Goal: Task Accomplishment & Management: Manage account settings

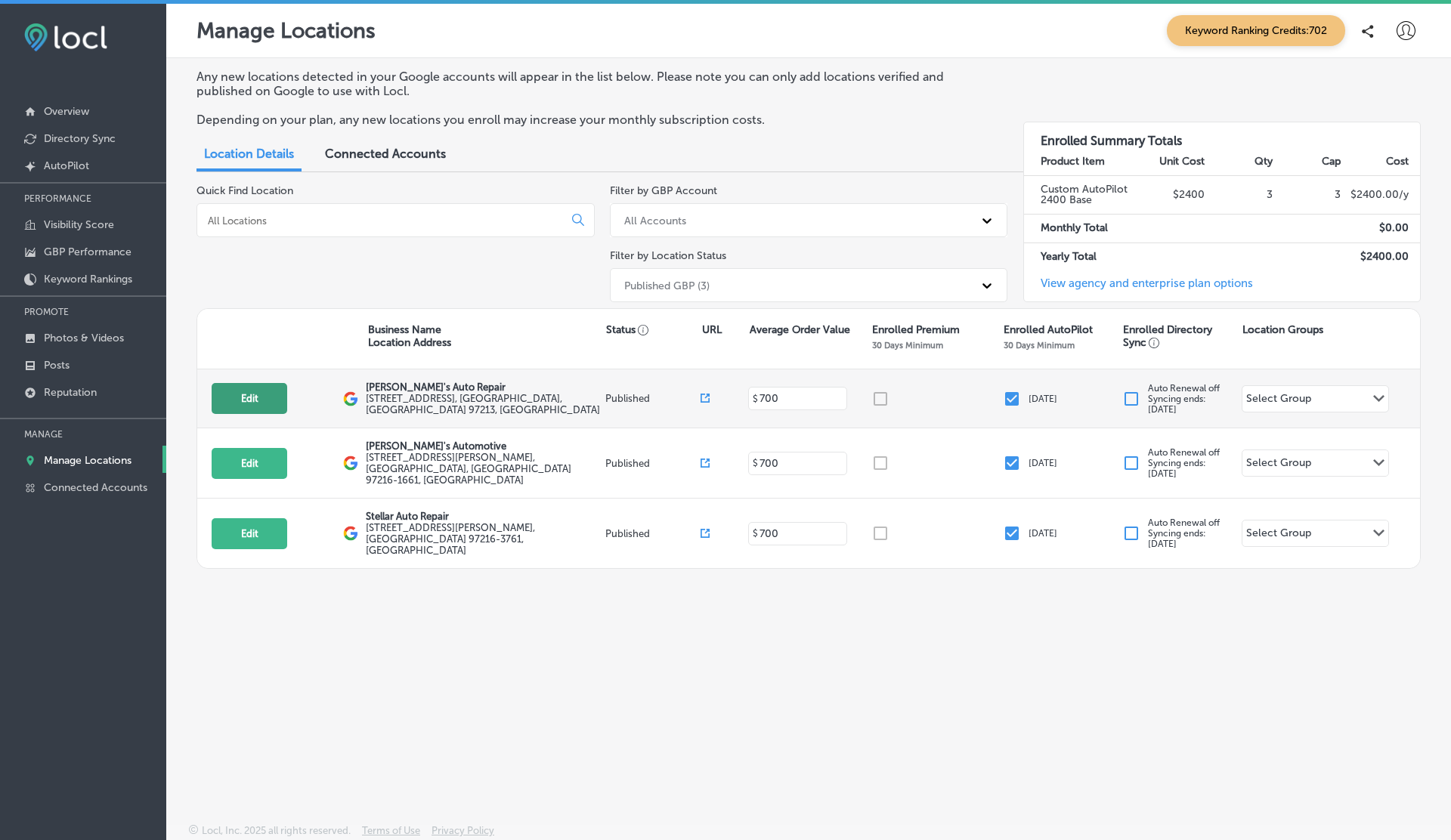
click at [256, 400] on button "Edit" at bounding box center [249, 398] width 75 height 31
select select "US"
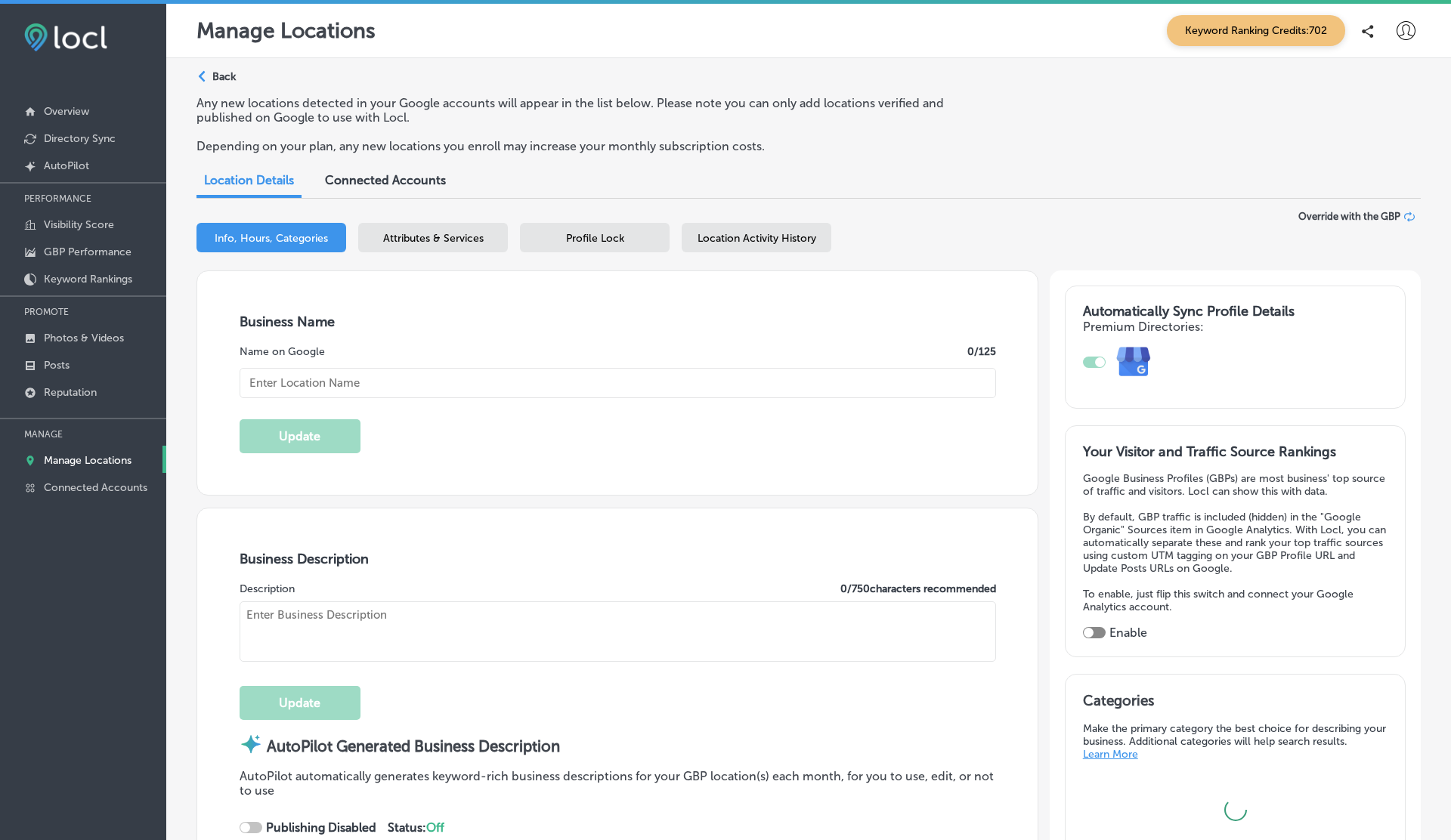
type input "[PERSON_NAME]'s Auto Repair"
type textarea "At [PERSON_NAME]’s Auto Repair, we combine expert automotive care with a welcom…"
type input "[STREET_ADDRESS]"
type input "[GEOGRAPHIC_DATA]"
type input "97213"
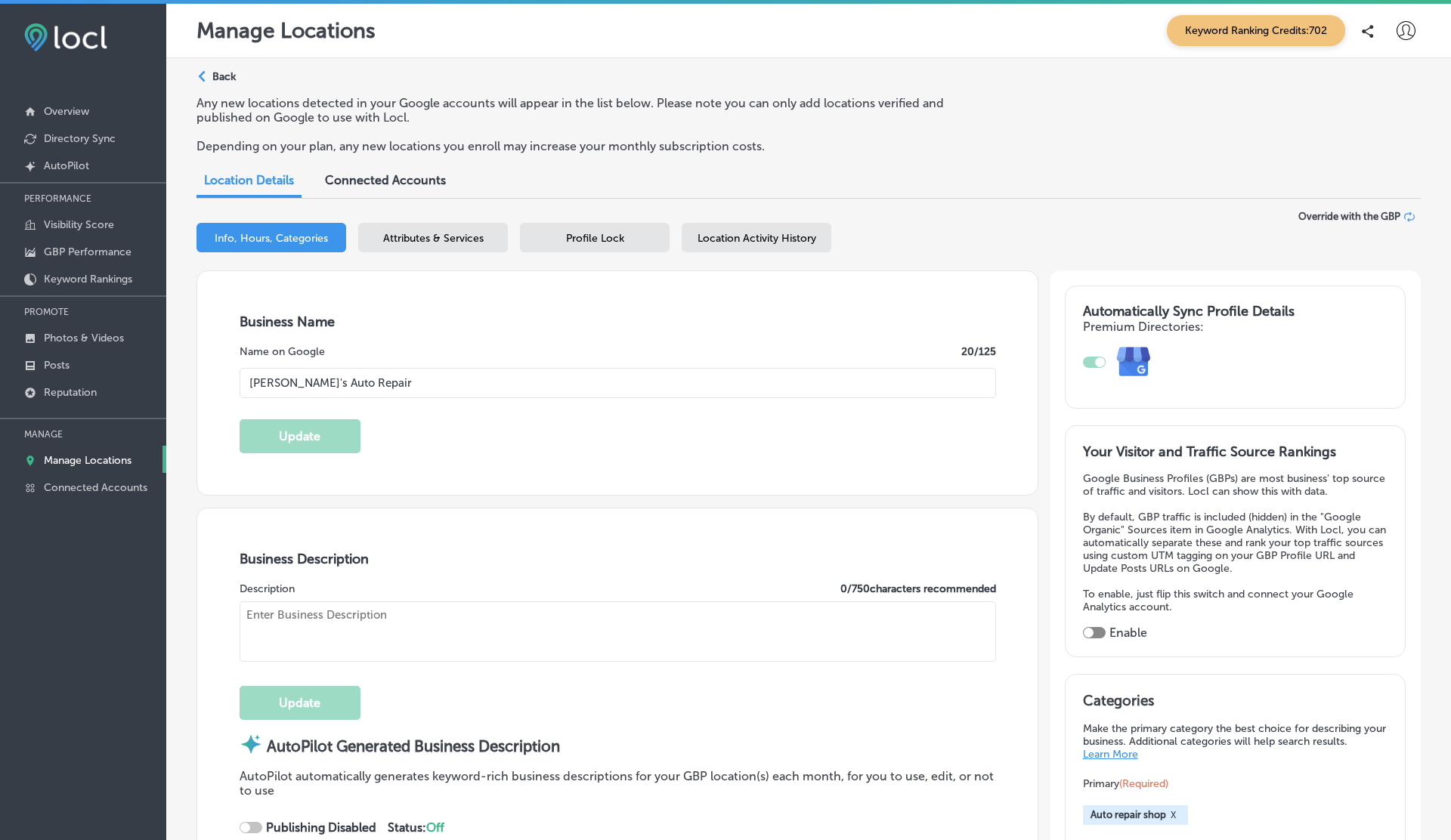
type input "US"
type input "https://jolenesautorepair.com/"
checkbox input "true"
type textarea "At Jolene's Auto Repair, we elevate your auto care experience with top-notch se…"
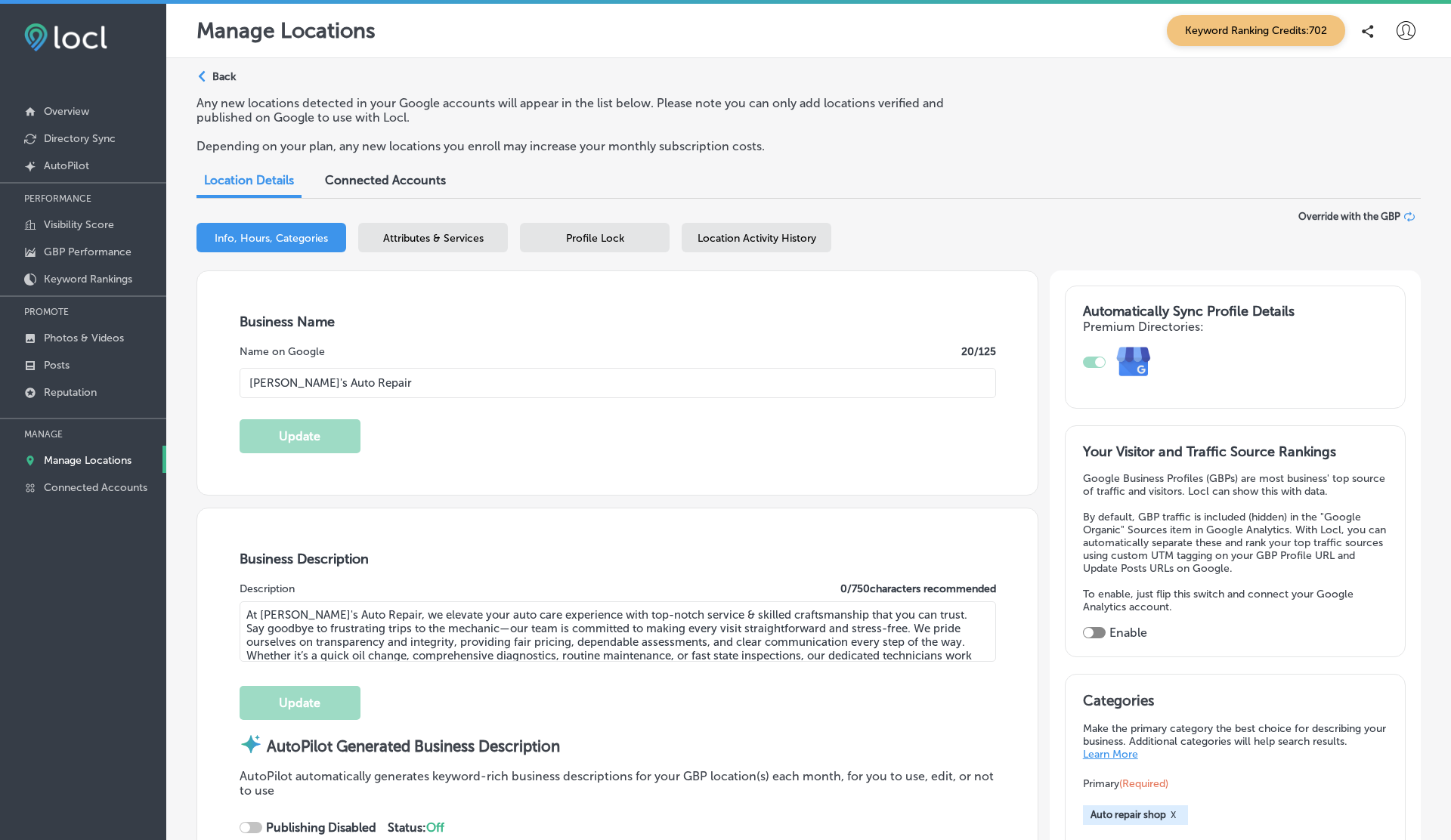
type input "+1 503 386 2857"
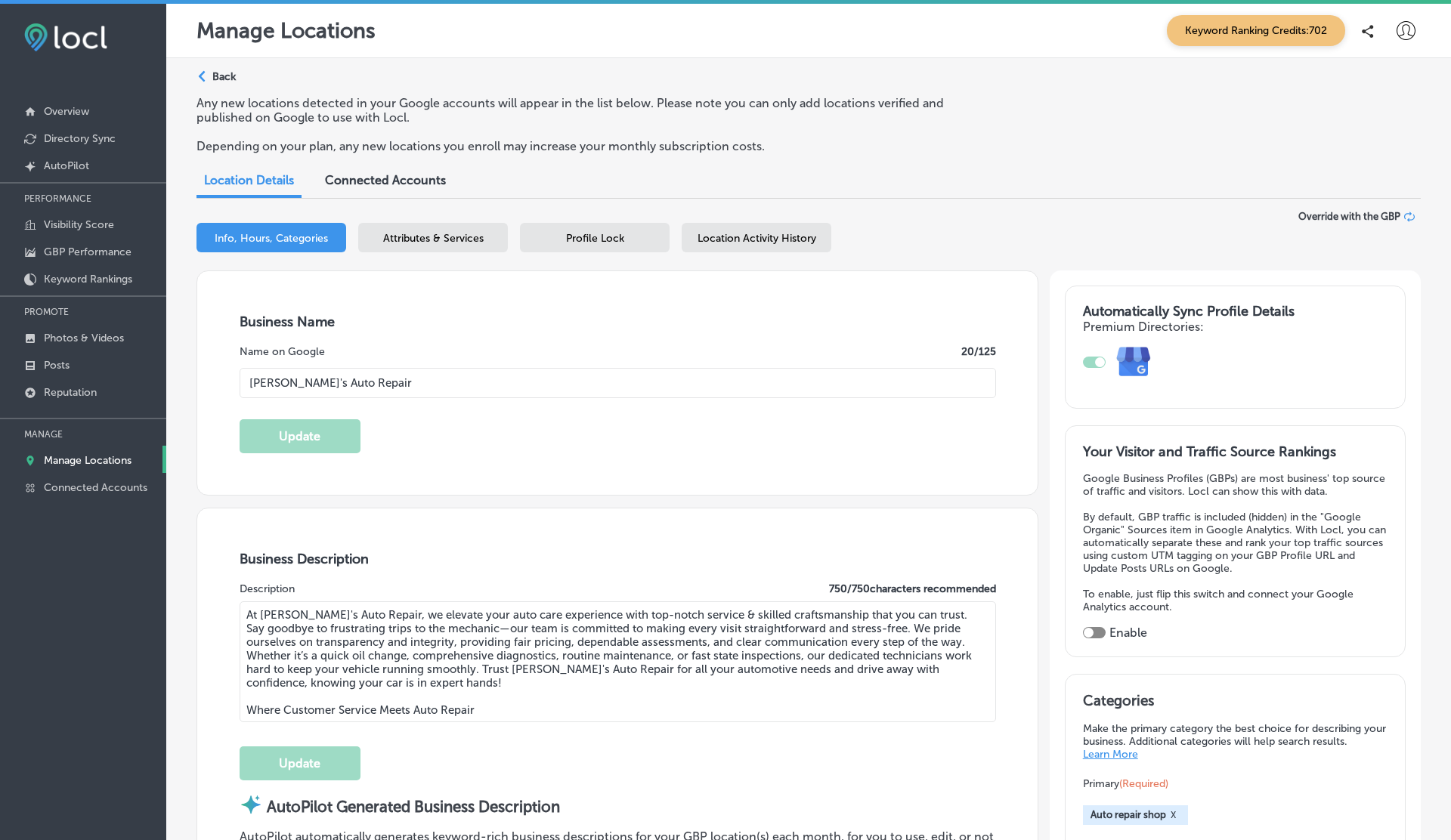
click at [754, 242] on span "Location Activity History" at bounding box center [757, 238] width 119 height 13
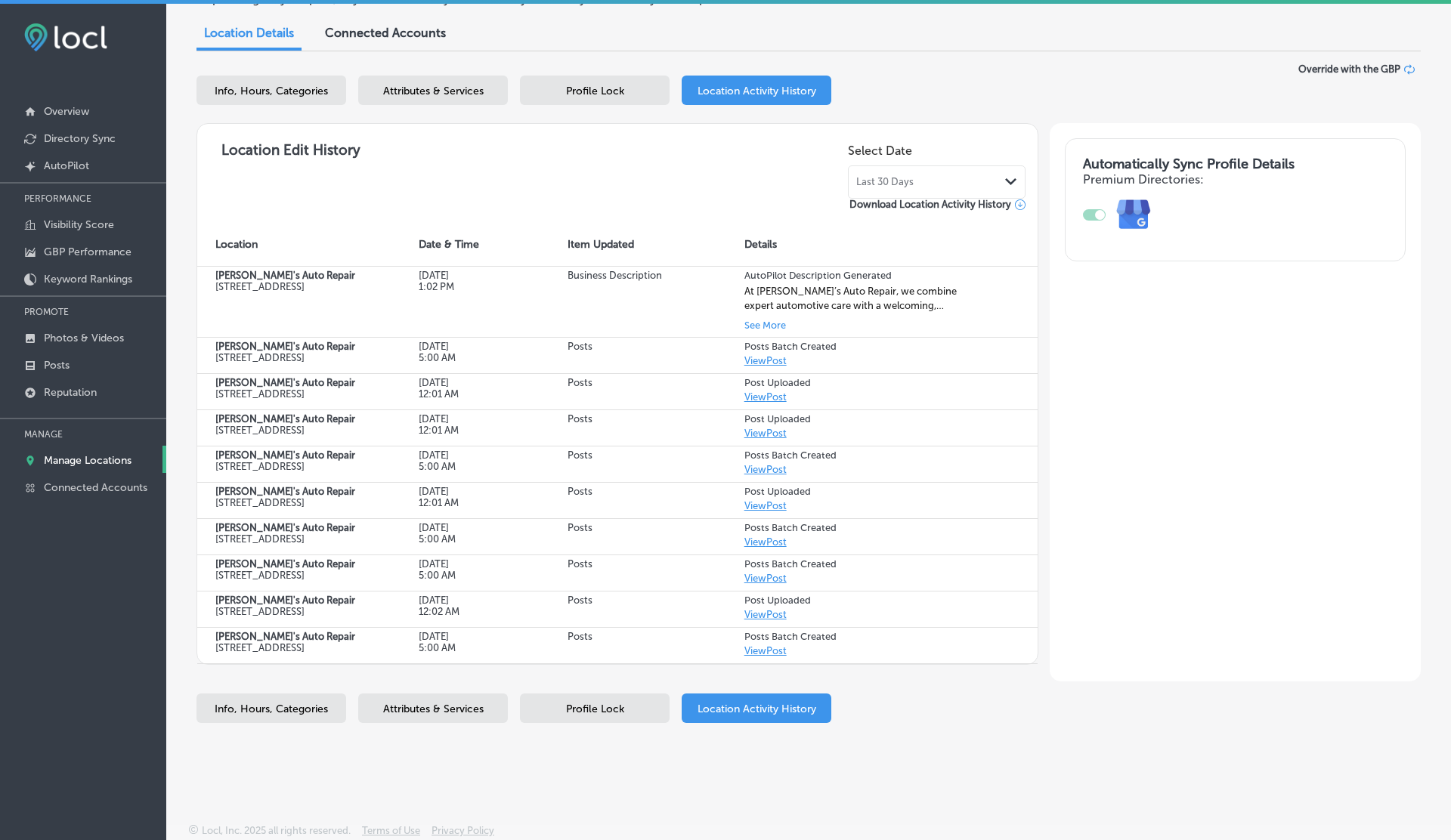
scroll to position [180, 0]
click at [898, 176] on span "Last 30 Days" at bounding box center [884, 182] width 58 height 12
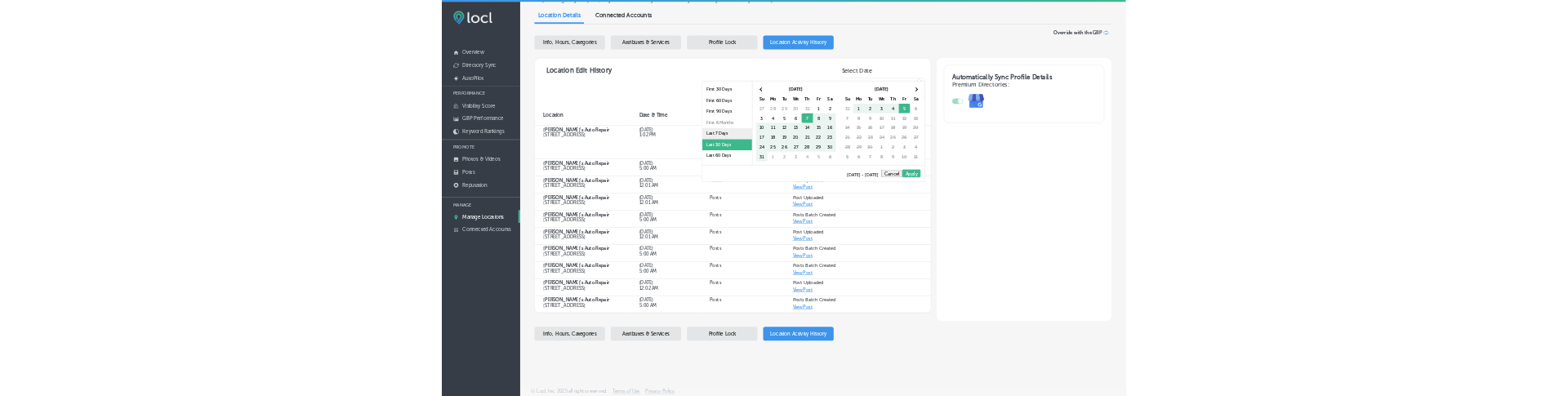
scroll to position [95, 0]
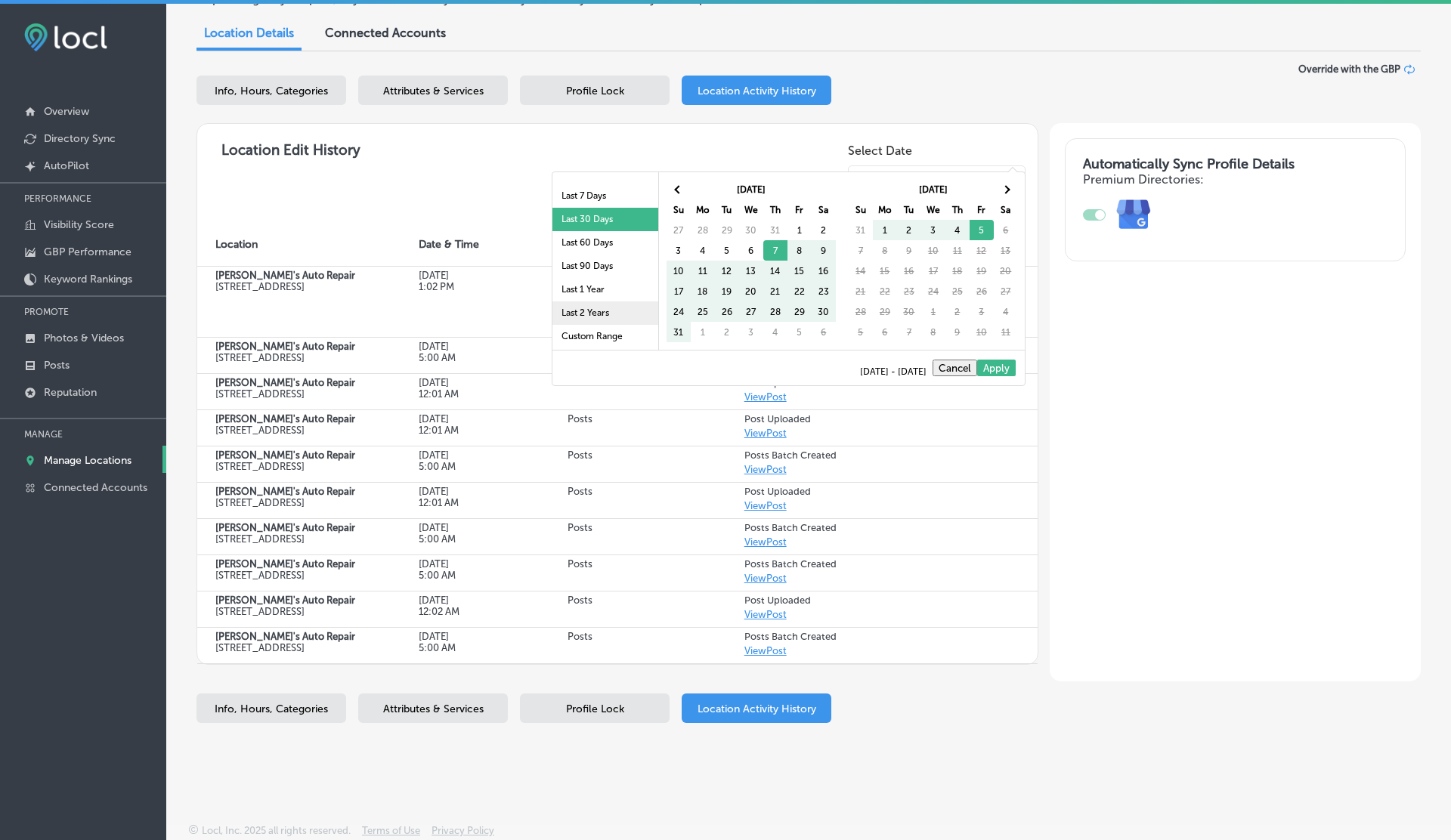
click at [591, 312] on li "Last 2 Years" at bounding box center [606, 313] width 106 height 23
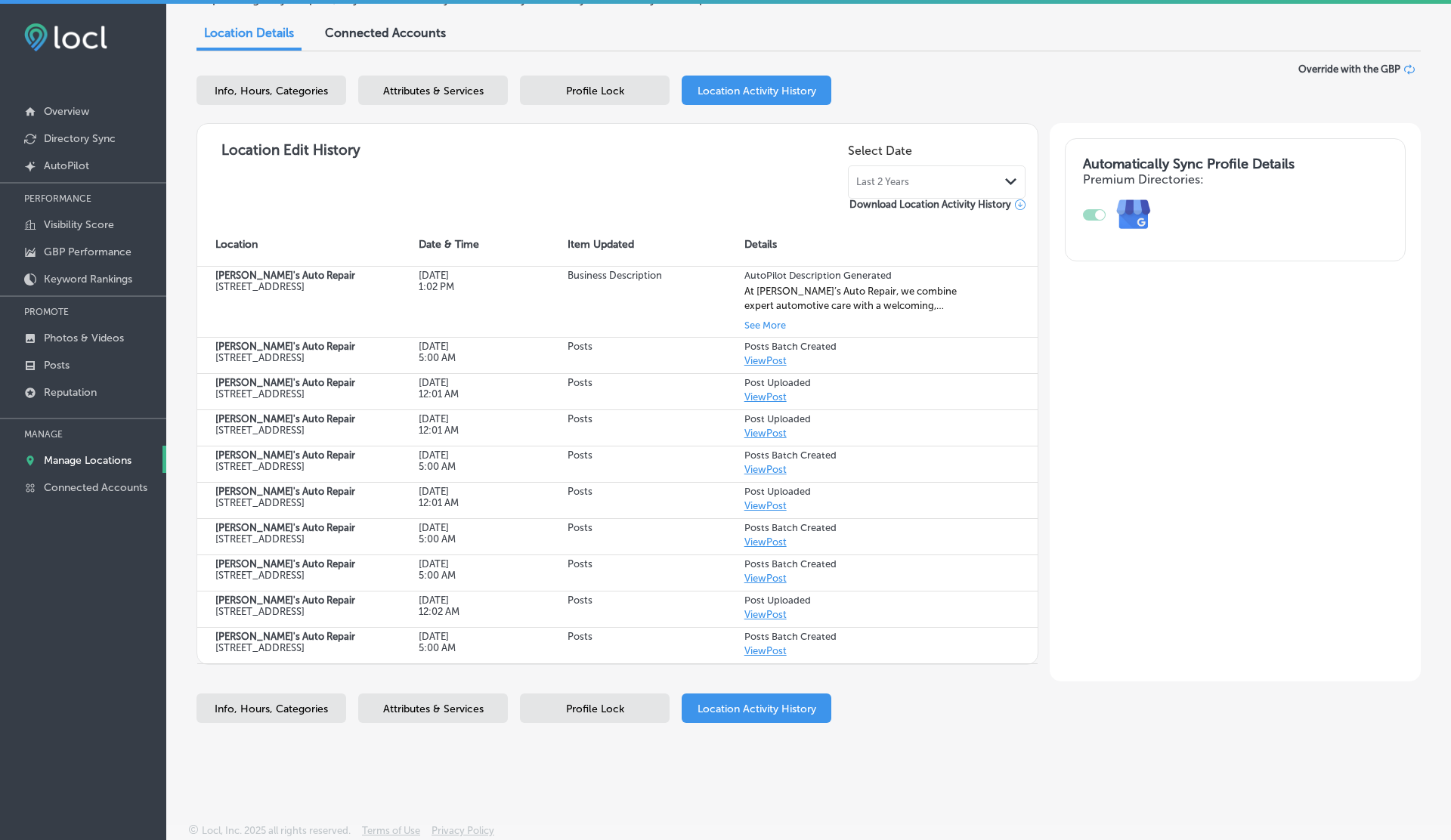
select select "US"
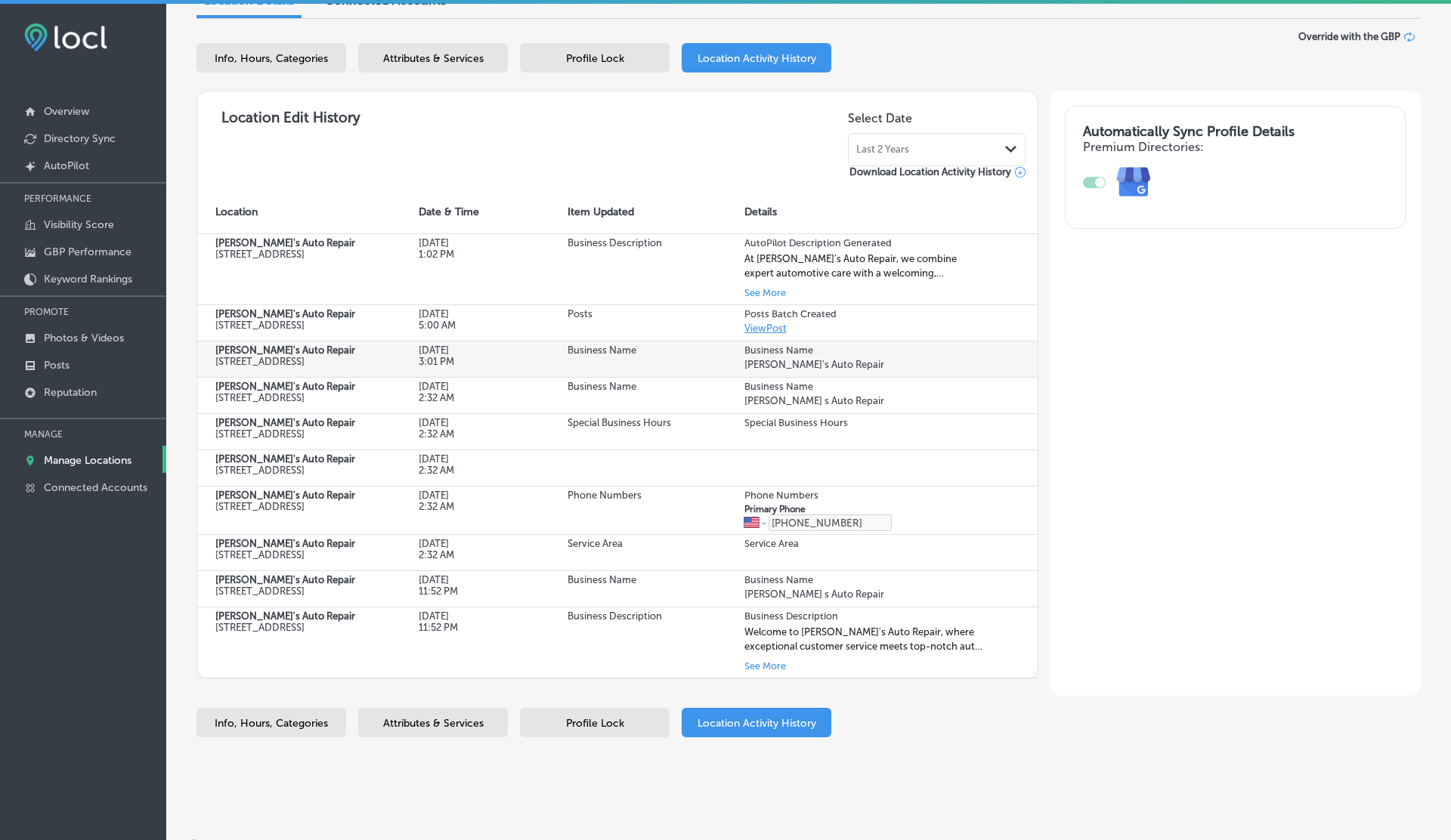
click at [534, 359] on td "Sep 01, 2025 3:01 PM" at bounding box center [475, 358] width 149 height 36
click at [919, 151] on div "Last 2 Years Path Created with Sketch." at bounding box center [937, 150] width 161 height 12
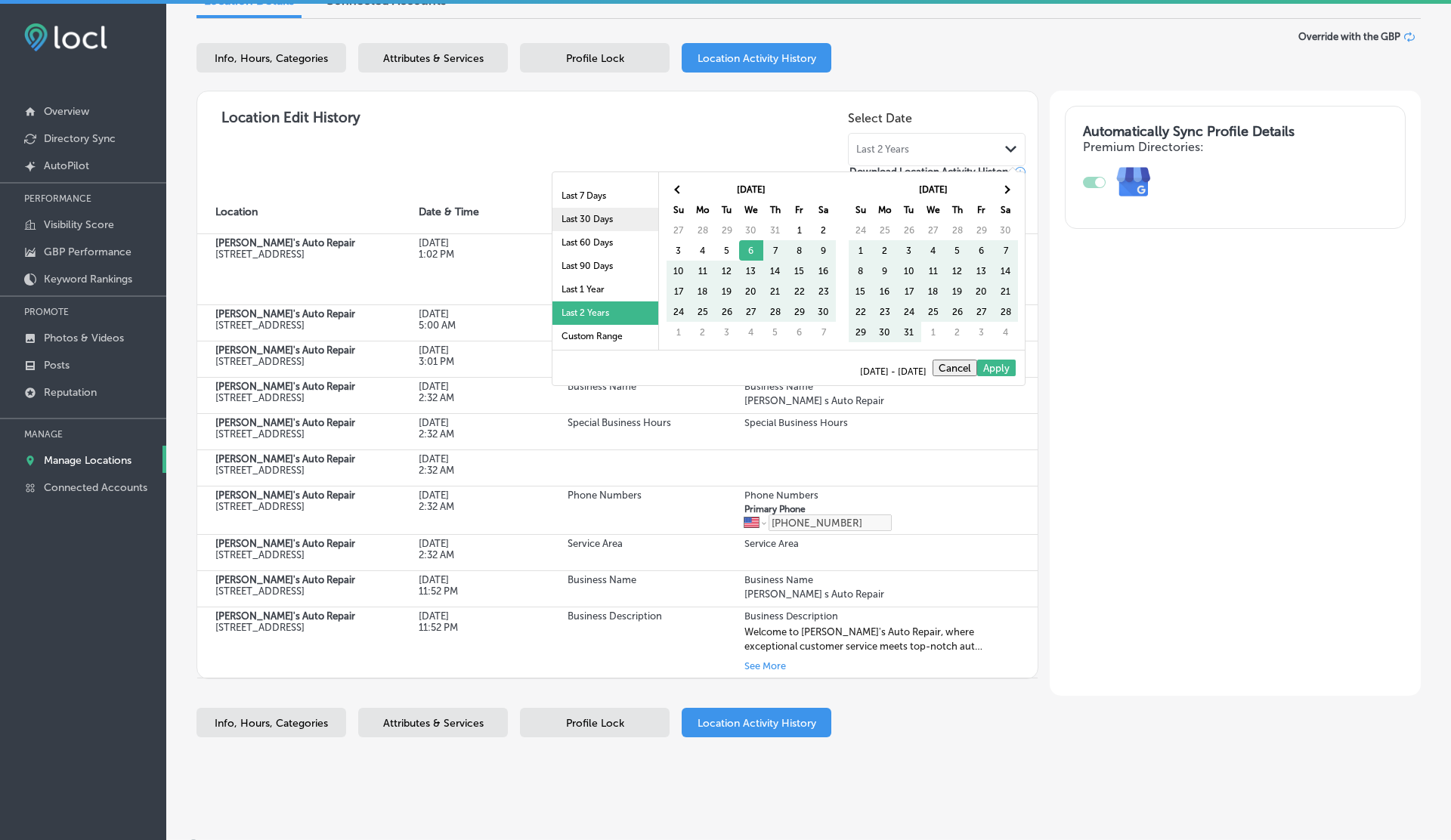
click at [597, 222] on li "Last 30 Days" at bounding box center [606, 220] width 106 height 23
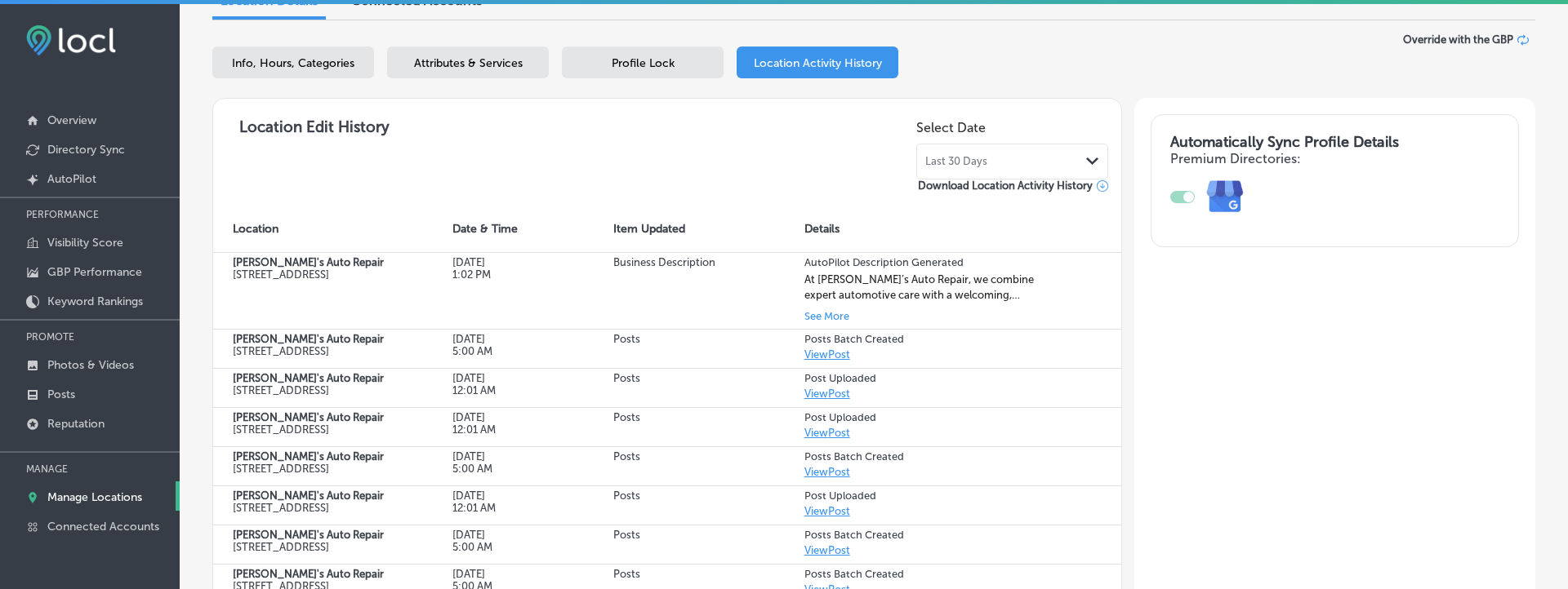
click at [995, 147] on div "Last 30 Days Path Created with Sketch." at bounding box center [1012, 162] width 192 height 36
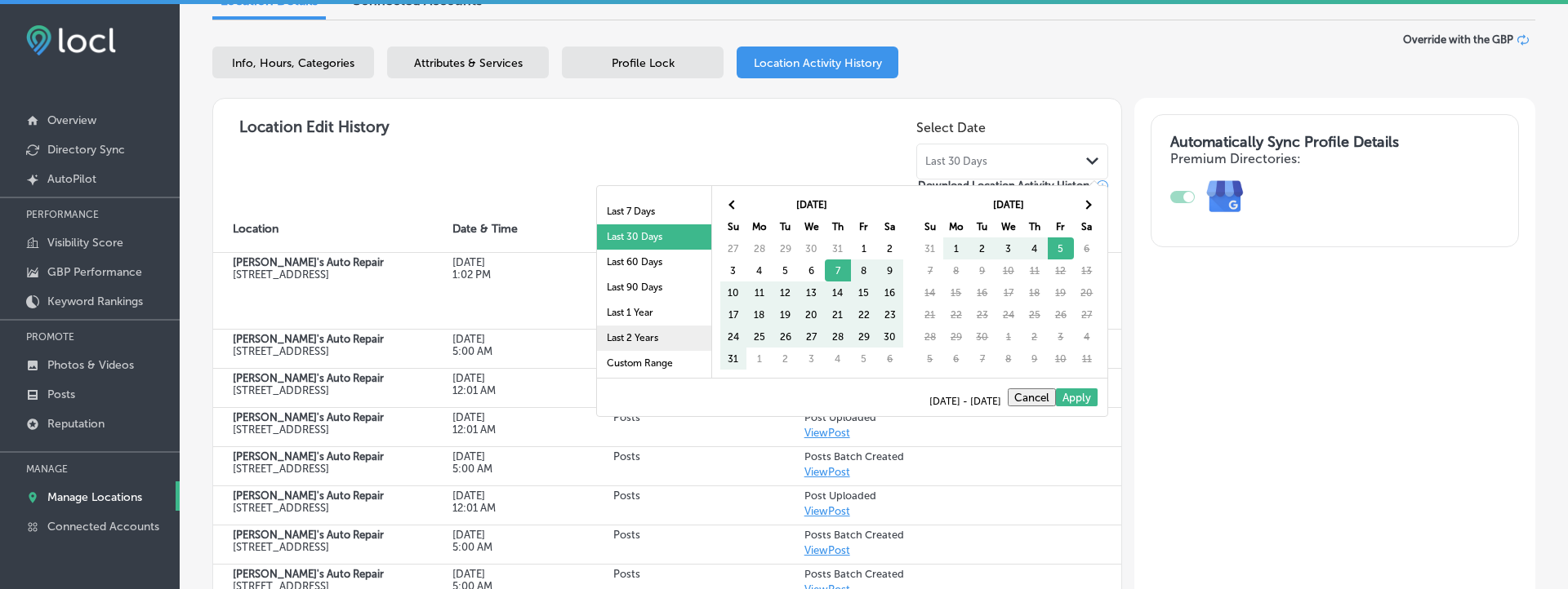
click at [618, 344] on li "Last 2 Years" at bounding box center [654, 338] width 115 height 25
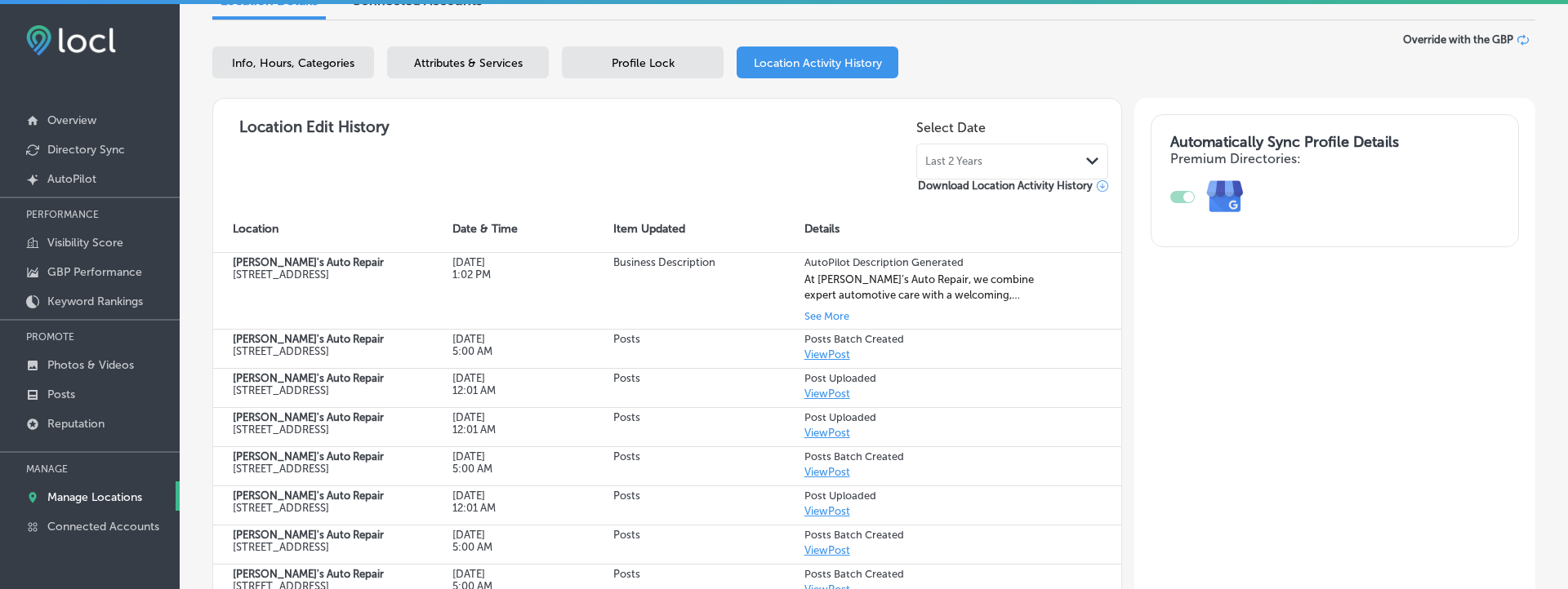
select select "US"
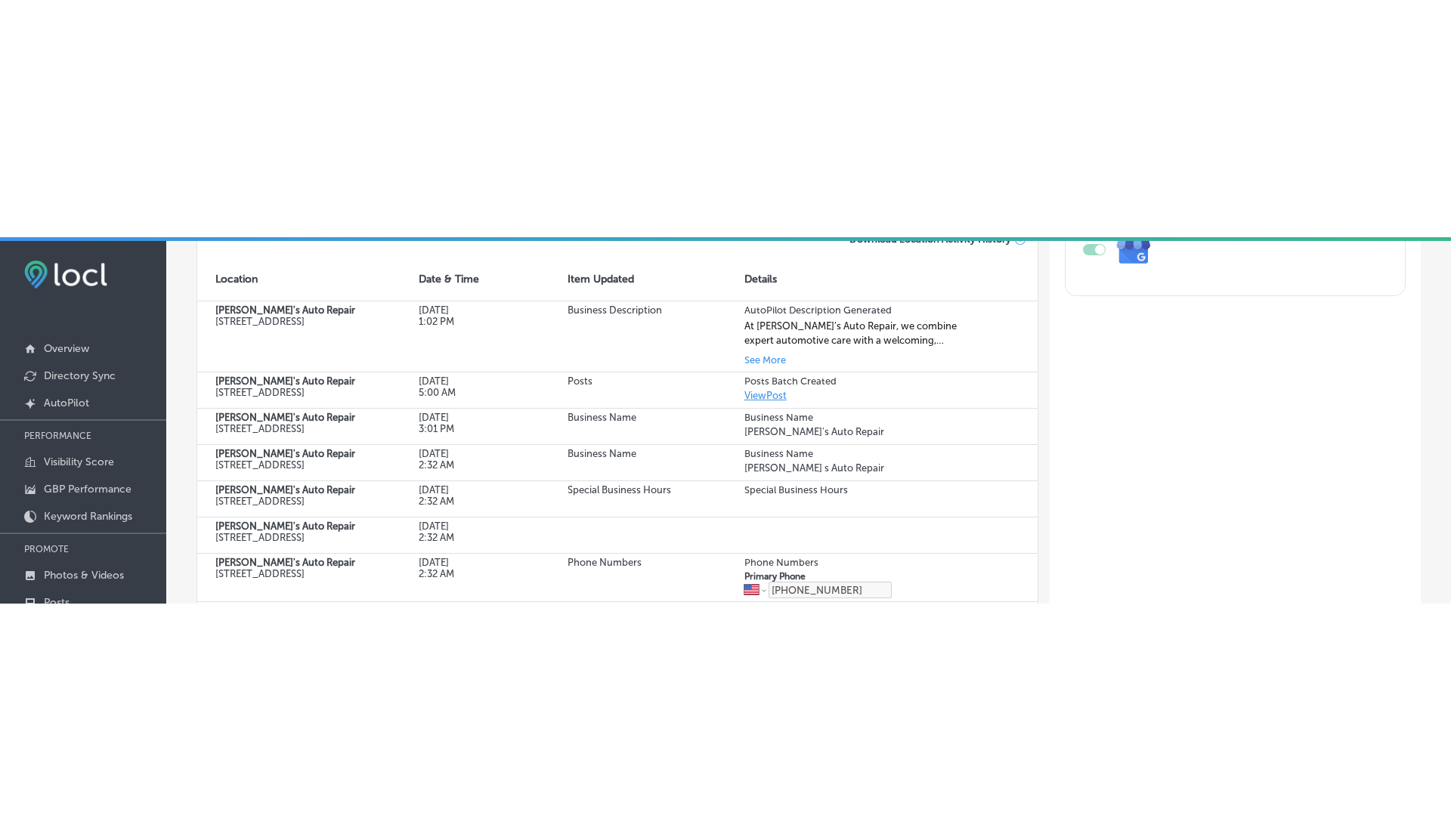
scroll to position [235, 0]
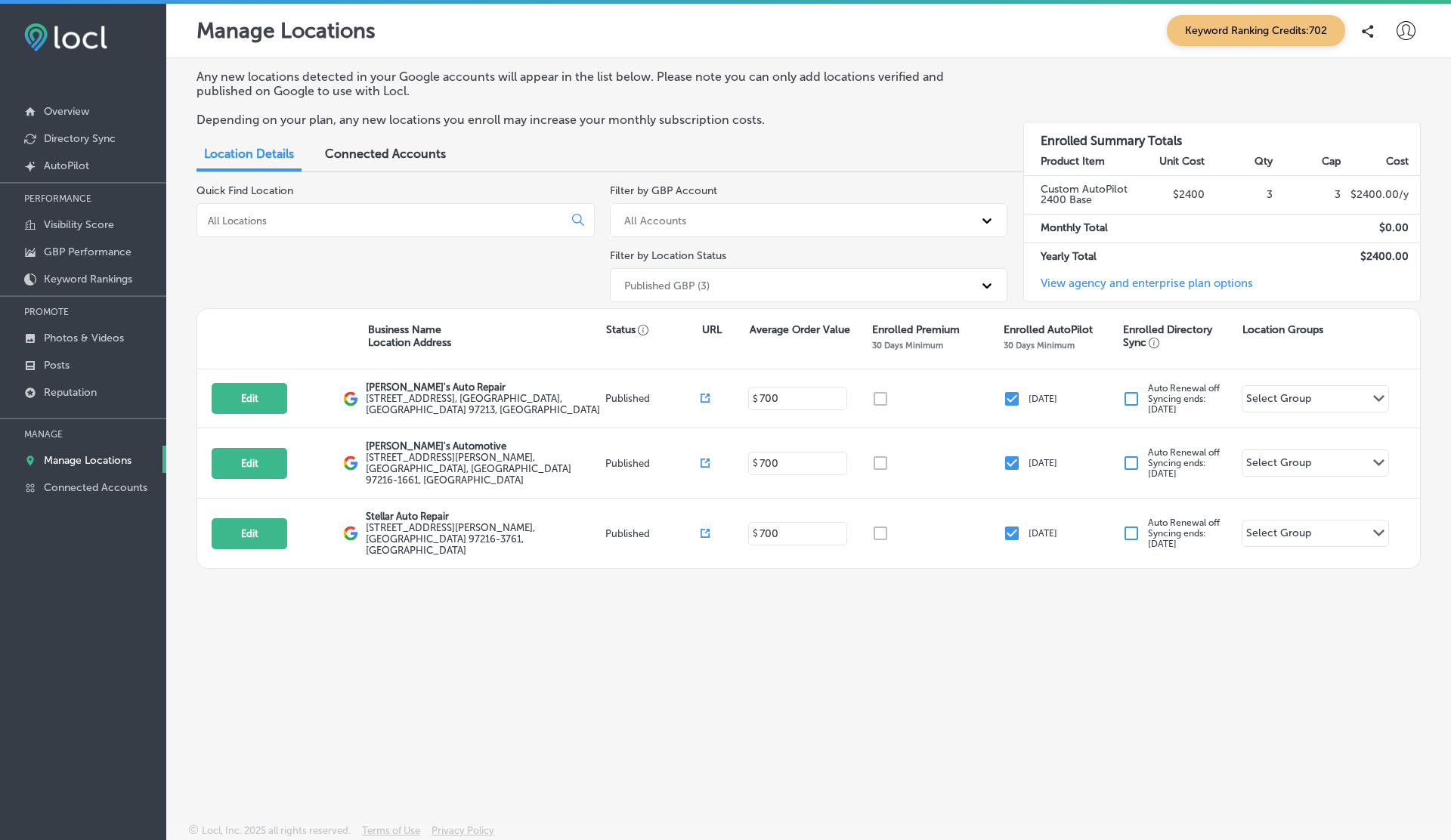
click at [1408, 38] on icon at bounding box center [1406, 30] width 19 height 19
click at [1352, 174] on li "Log Out" at bounding box center [1378, 162] width 104 height 35
